Goal: Task Accomplishment & Management: Complete application form

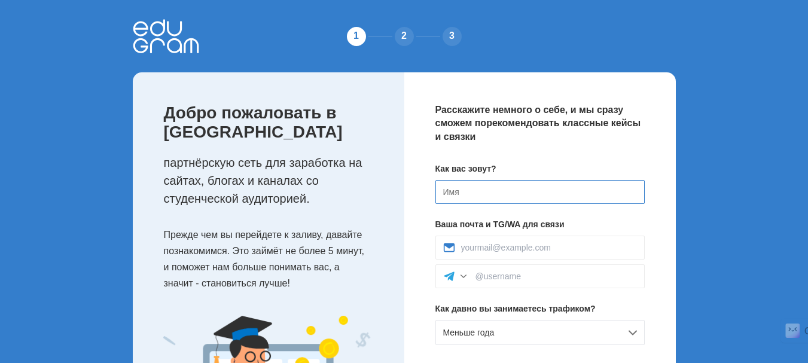
click at [538, 190] on input at bounding box center [539, 192] width 209 height 24
type input "B"
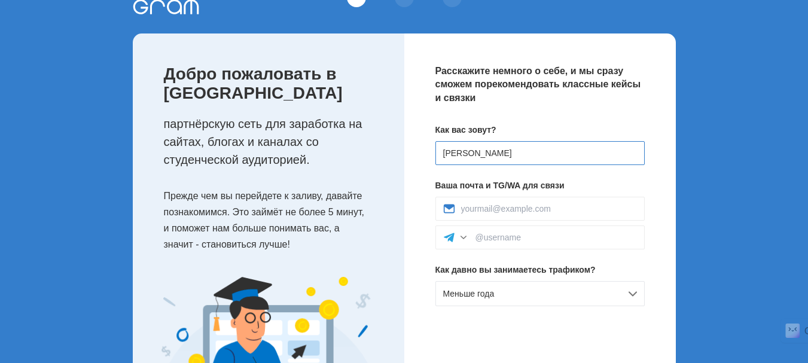
scroll to position [60, 0]
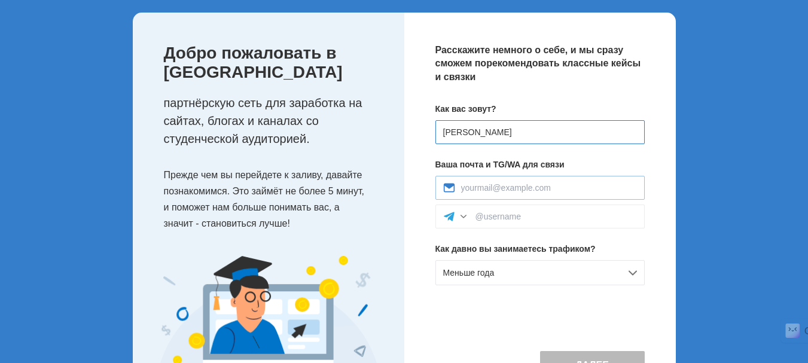
type input "[PERSON_NAME]"
click at [496, 190] on input at bounding box center [549, 188] width 176 height 10
type input "[EMAIL_ADDRESS][DOMAIN_NAME]"
click at [518, 215] on input at bounding box center [555, 217] width 161 height 10
type input "@irisleo"
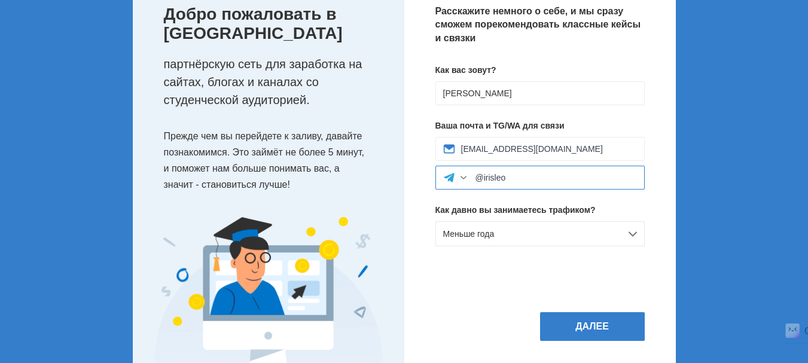
scroll to position [120, 0]
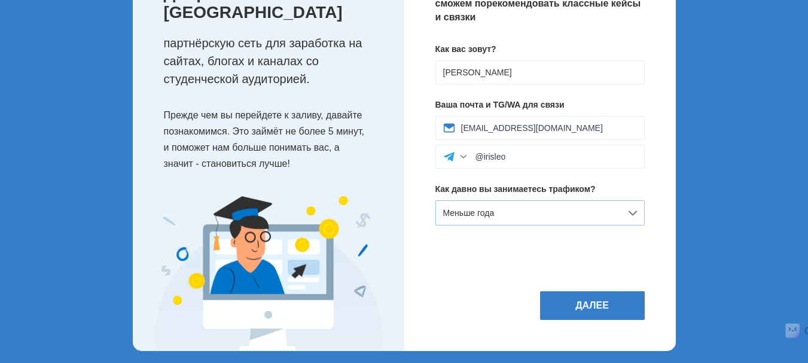
click at [632, 214] on div "Меньше года" at bounding box center [539, 212] width 209 height 25
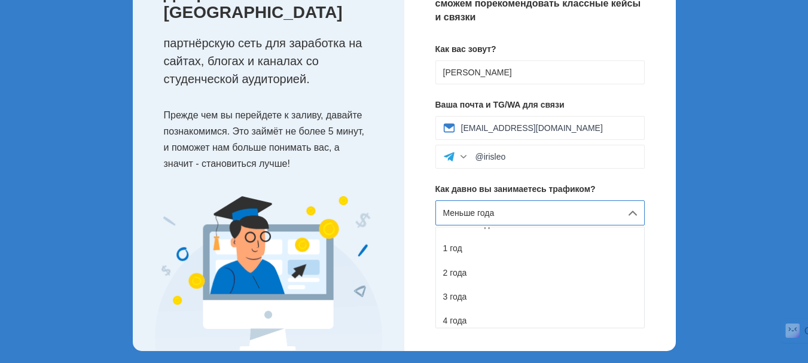
scroll to position [60, 0]
click at [595, 317] on div "5 лет и более" at bounding box center [540, 323] width 208 height 24
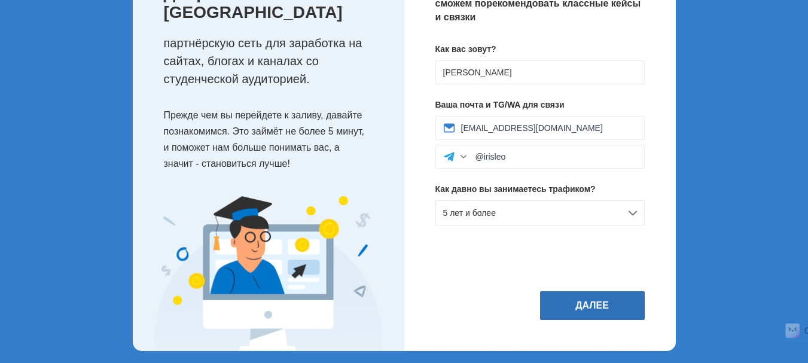
click at [596, 302] on button "Далее" at bounding box center [592, 305] width 105 height 29
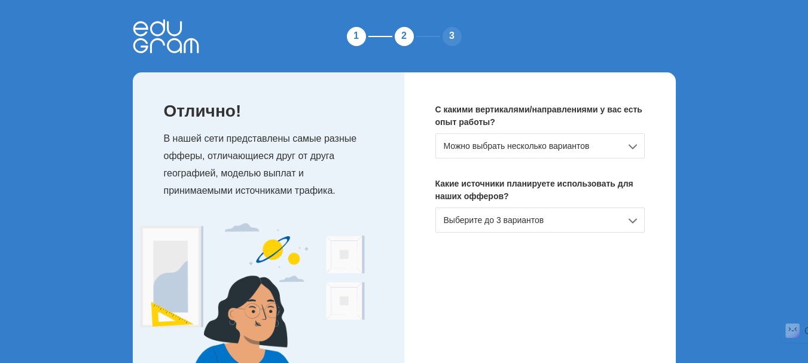
click at [629, 146] on div "Можно выбрать несколько вариантов" at bounding box center [539, 145] width 209 height 25
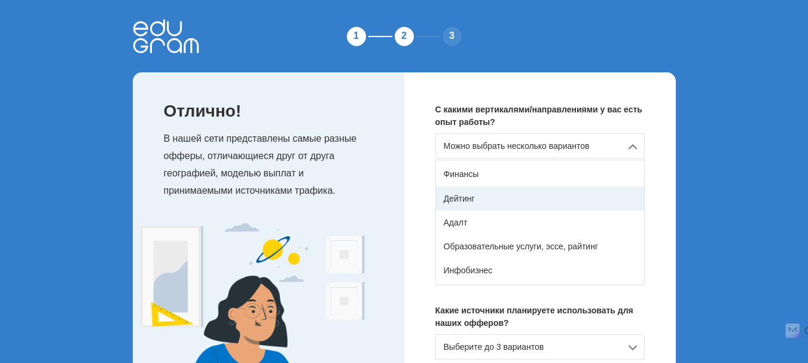
scroll to position [120, 0]
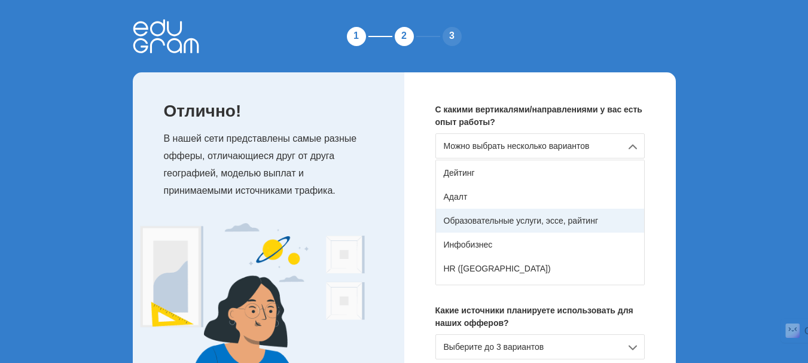
click at [611, 225] on div "Образовательные услуги, эссе, райтинг" at bounding box center [540, 221] width 208 height 24
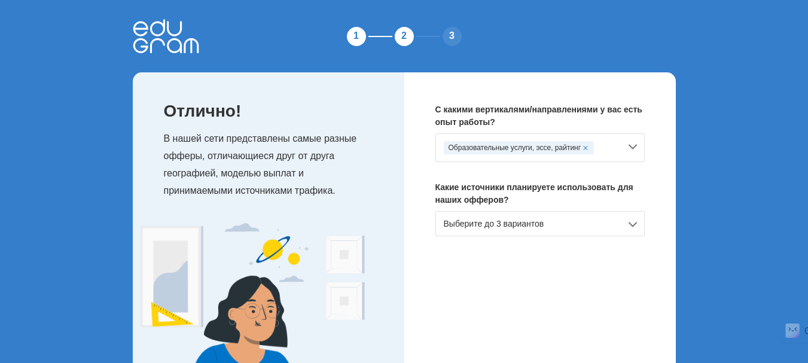
click at [635, 146] on div "Образовательные услуги, эссе, райтинг" at bounding box center [539, 147] width 209 height 29
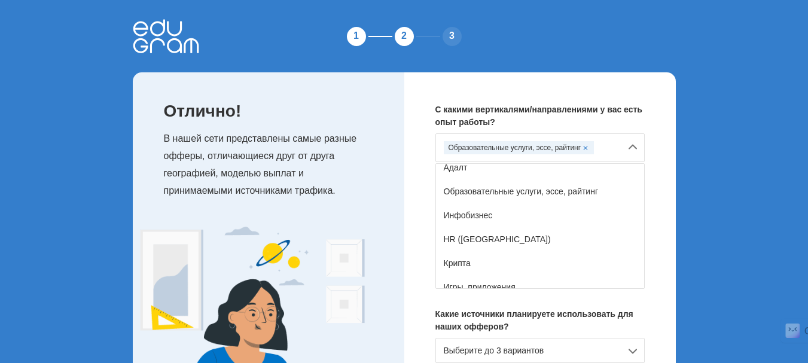
scroll to position [179, 0]
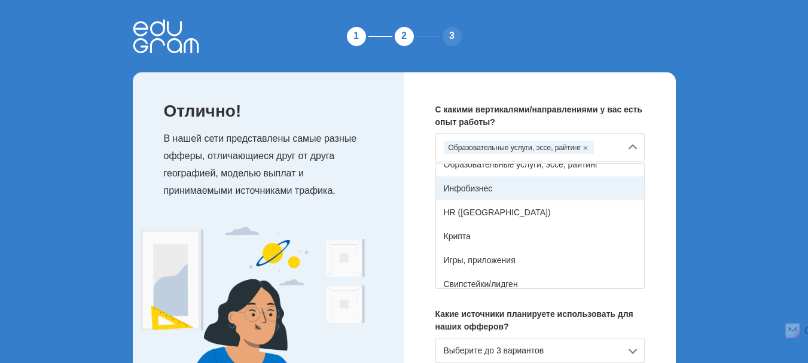
click at [598, 194] on div "Инфобизнес" at bounding box center [540, 188] width 208 height 24
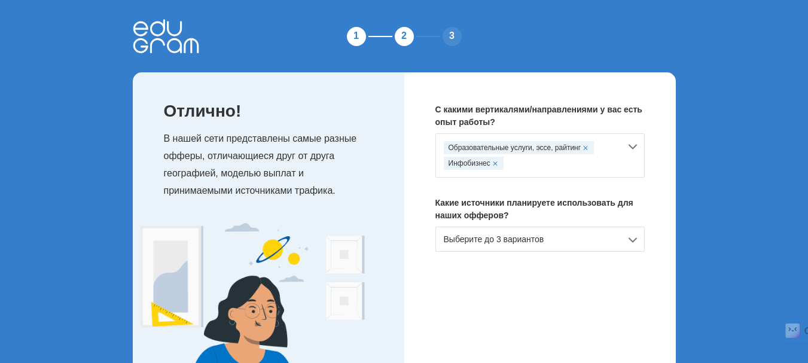
click at [634, 148] on div "Образовательные услуги, эссе, райтинг Инфобизнес" at bounding box center [539, 155] width 209 height 44
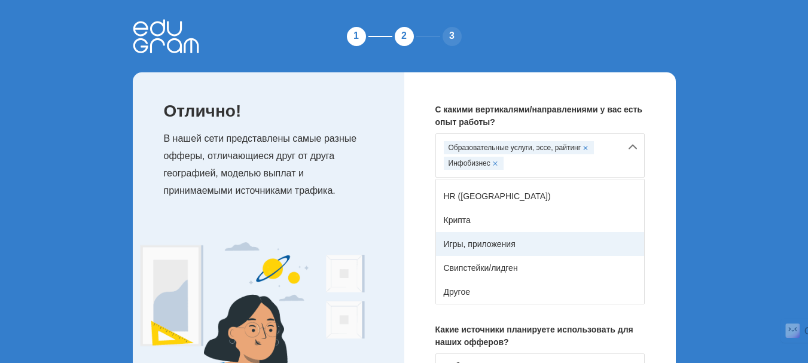
scroll to position [60, 0]
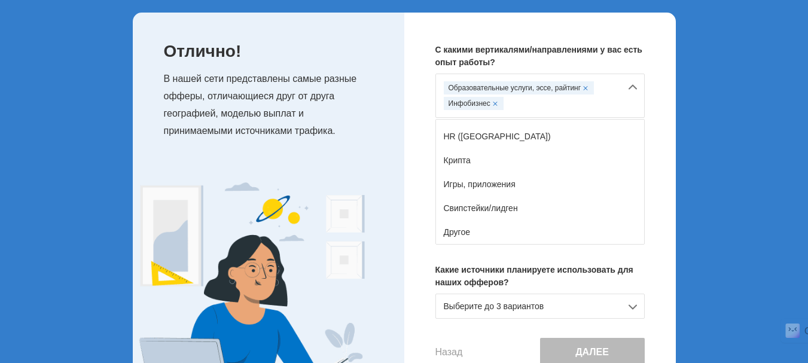
click at [662, 194] on div "С какими вертикалями/направлениями у вас есть опыт работы? Образовательные услу…" at bounding box center [539, 205] width 271 height 385
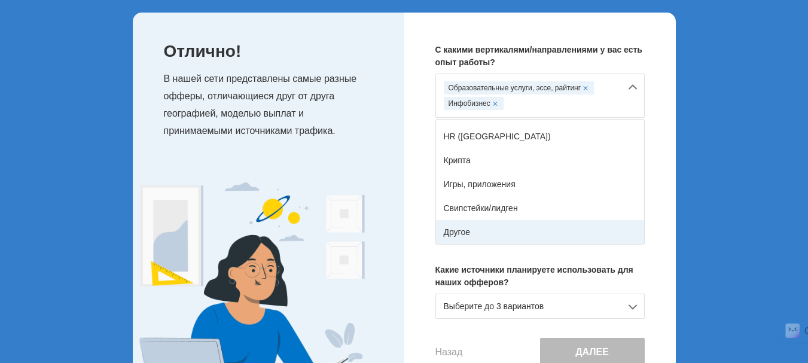
click at [577, 228] on div "Другое" at bounding box center [540, 232] width 208 height 24
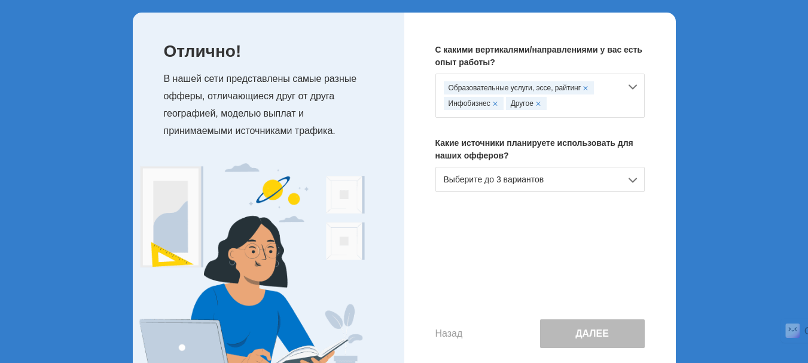
click at [631, 181] on div "Выберите до 3 вариантов" at bounding box center [539, 179] width 209 height 25
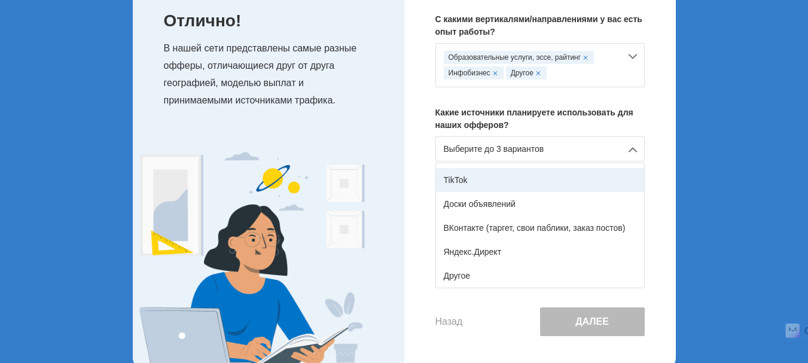
scroll to position [114, 0]
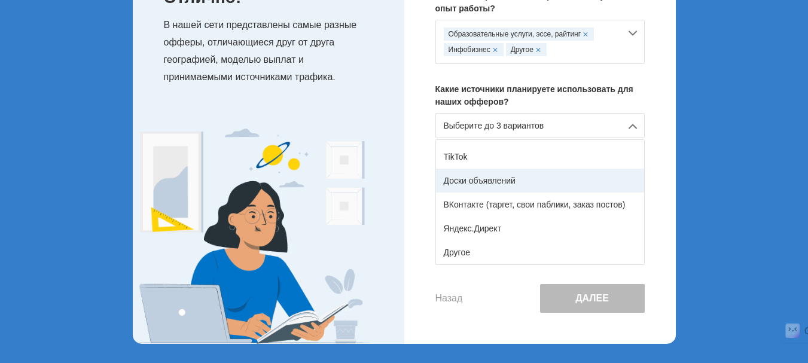
click at [595, 183] on div "Доски объявлений" at bounding box center [540, 181] width 208 height 24
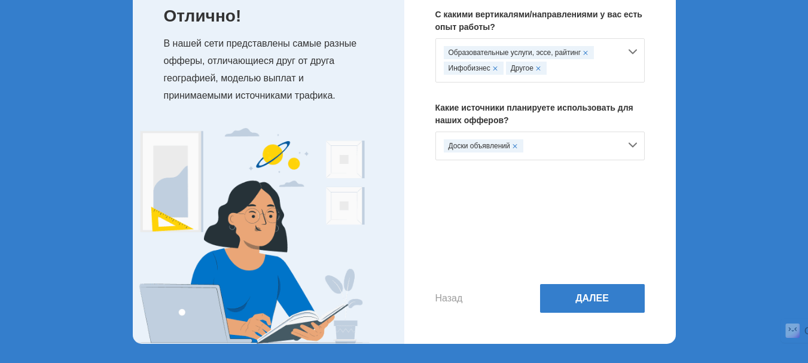
scroll to position [95, 0]
click at [595, 298] on button "Далее" at bounding box center [592, 298] width 105 height 29
click at [592, 299] on button "Далее" at bounding box center [592, 298] width 105 height 29
click at [570, 216] on div "Назад Далее" at bounding box center [539, 245] width 209 height 133
click at [587, 299] on button "Далее" at bounding box center [592, 298] width 105 height 29
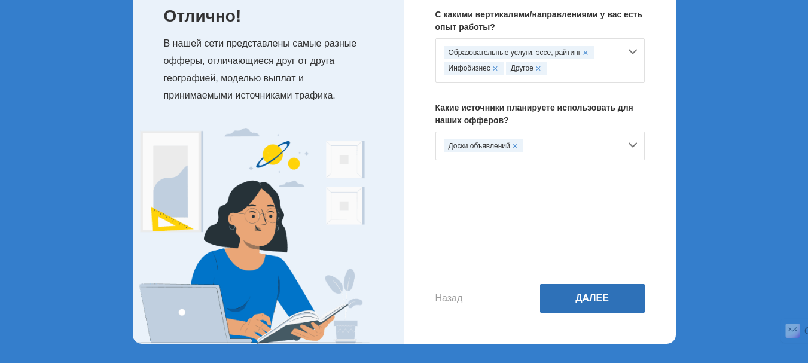
click at [587, 298] on button "Далее" at bounding box center [592, 298] width 105 height 29
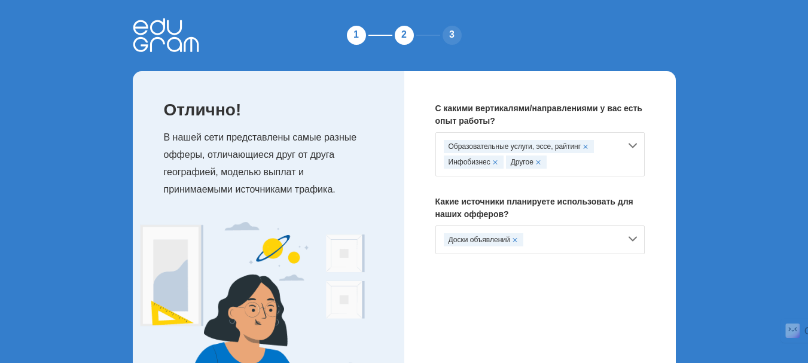
scroll to position [0, 0]
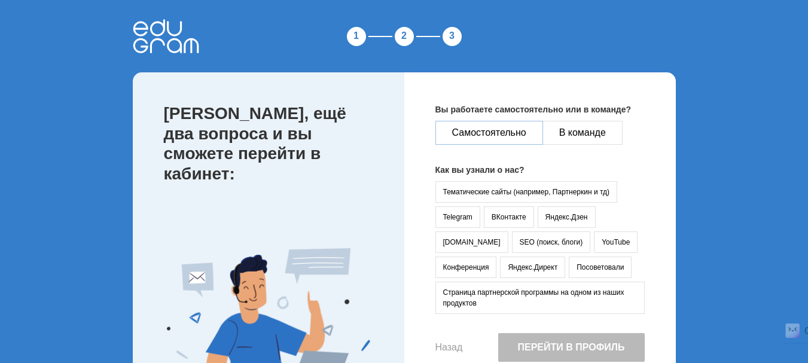
click at [512, 131] on button "Самостоятельно" at bounding box center [489, 133] width 108 height 24
click at [459, 215] on button "Telegram" at bounding box center [457, 217] width 45 height 22
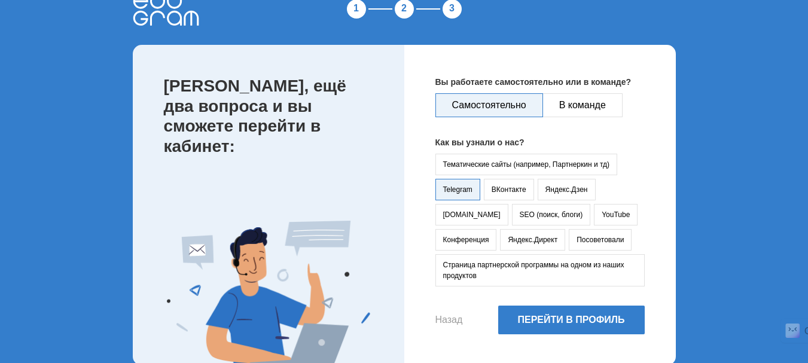
scroll to position [49, 0]
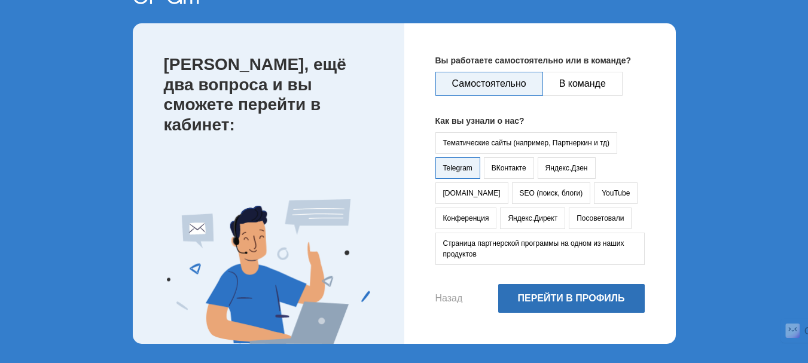
click at [583, 300] on button "Перейти в профиль" at bounding box center [571, 298] width 146 height 29
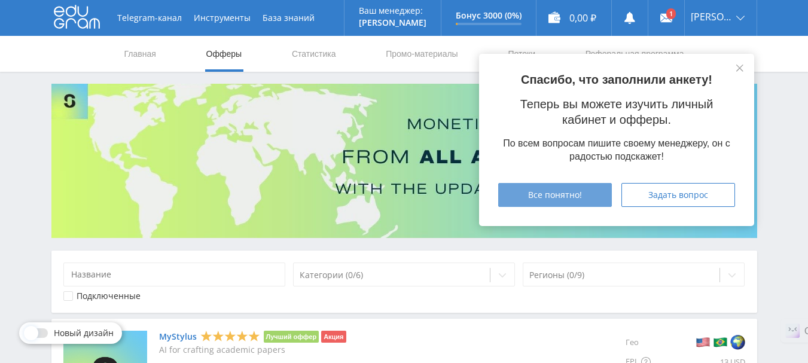
click at [594, 195] on div "Все понятно!" at bounding box center [555, 195] width 84 height 10
click at [536, 186] on button "Все понятно!" at bounding box center [555, 195] width 114 height 24
click at [569, 194] on span "Все понятно!" at bounding box center [555, 195] width 54 height 10
click at [738, 68] on icon at bounding box center [739, 68] width 7 height 7
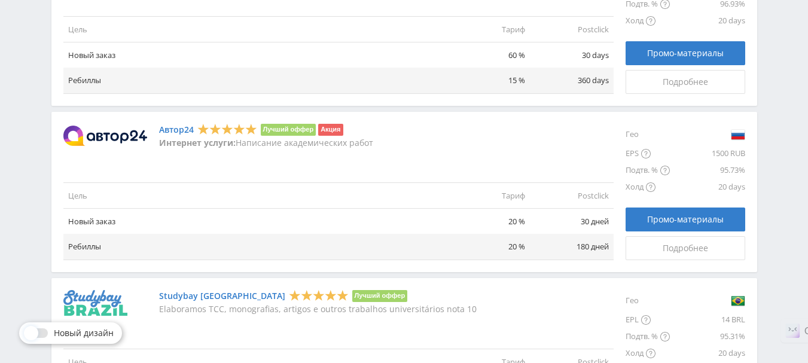
scroll to position [1016, 0]
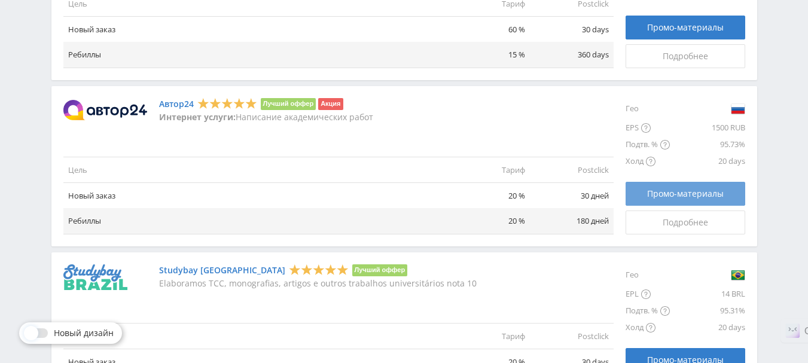
click at [698, 194] on span "Промо-материалы" at bounding box center [685, 194] width 77 height 10
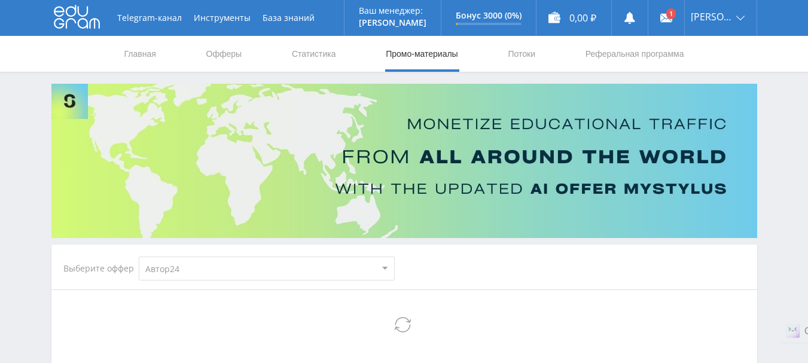
select select "1"
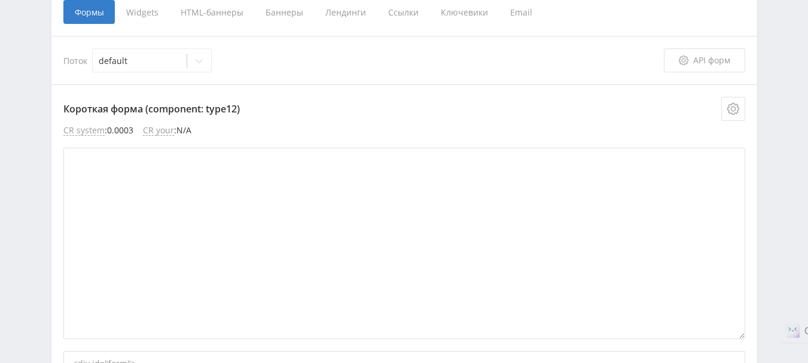
scroll to position [239, 0]
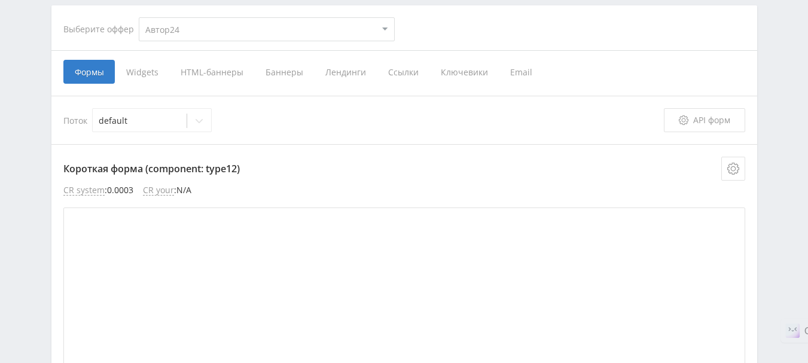
click at [285, 71] on span "Баннеры" at bounding box center [284, 72] width 60 height 24
click at [0, 0] on input "Баннеры" at bounding box center [0, 0] width 0 height 0
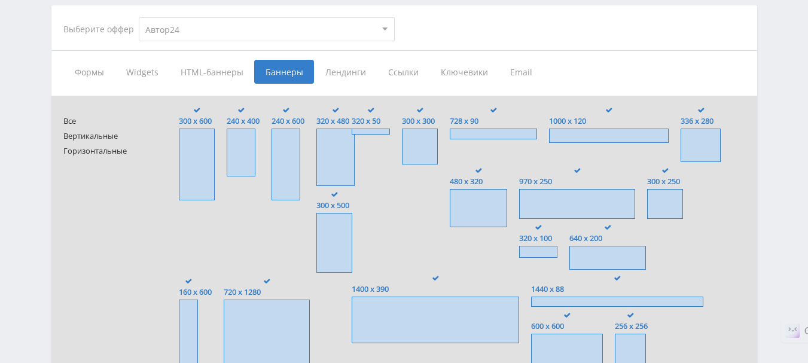
click at [412, 72] on span "Ссылки" at bounding box center [403, 72] width 53 height 24
click at [0, 0] on input "Ссылки" at bounding box center [0, 0] width 0 height 0
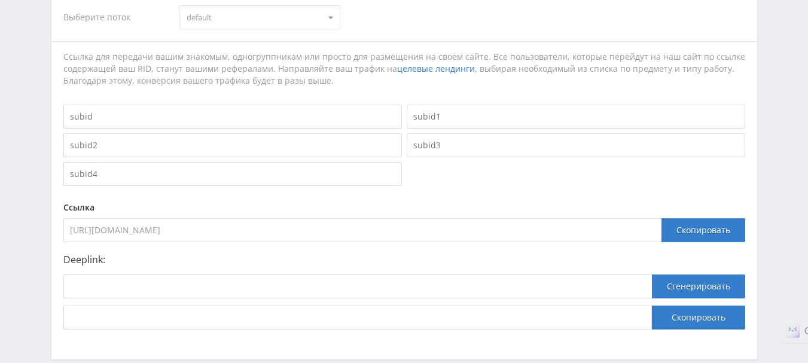
scroll to position [359, 0]
